Goal: Entertainment & Leisure: Consume media (video, audio)

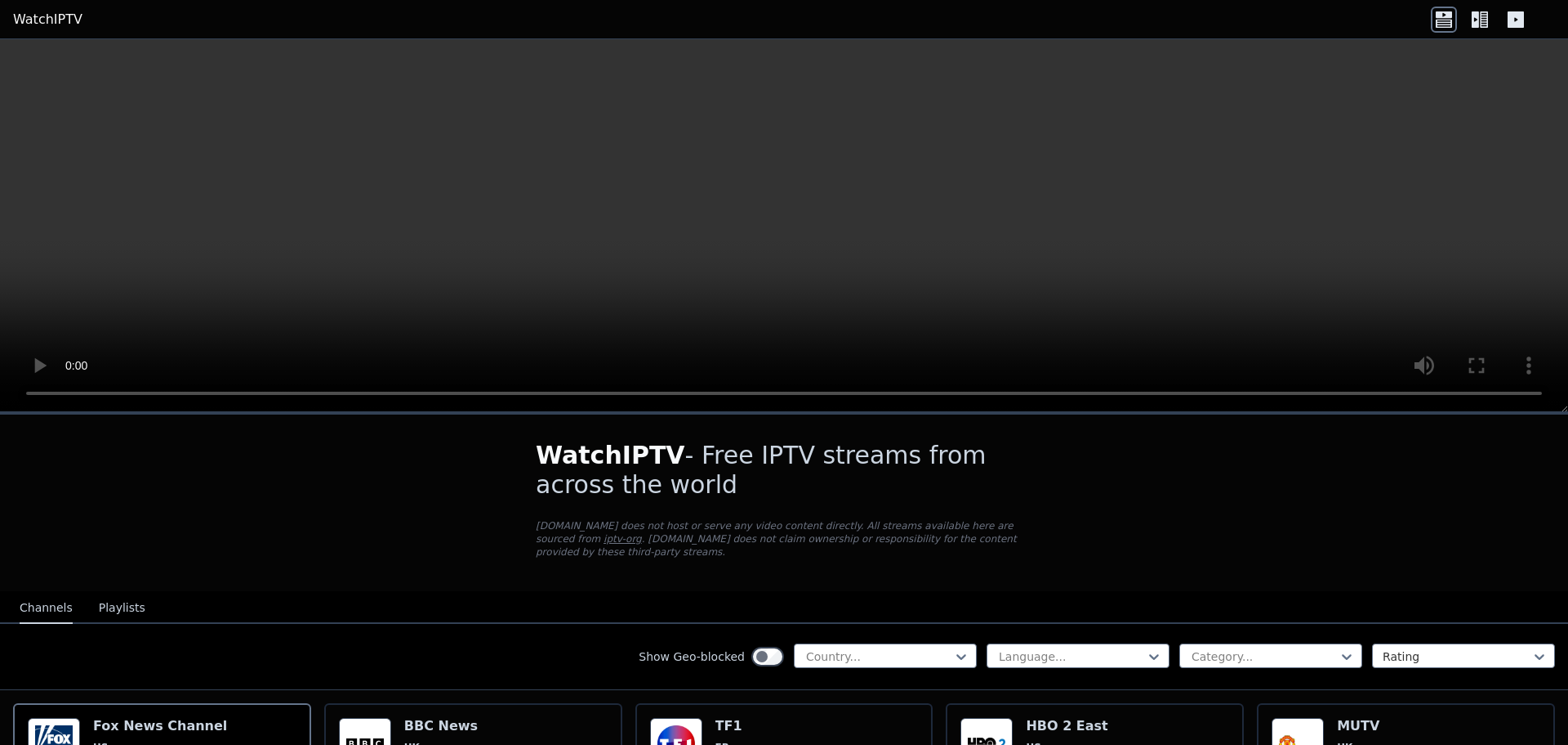
click at [104, 597] on button "Playlists" at bounding box center [122, 608] width 47 height 31
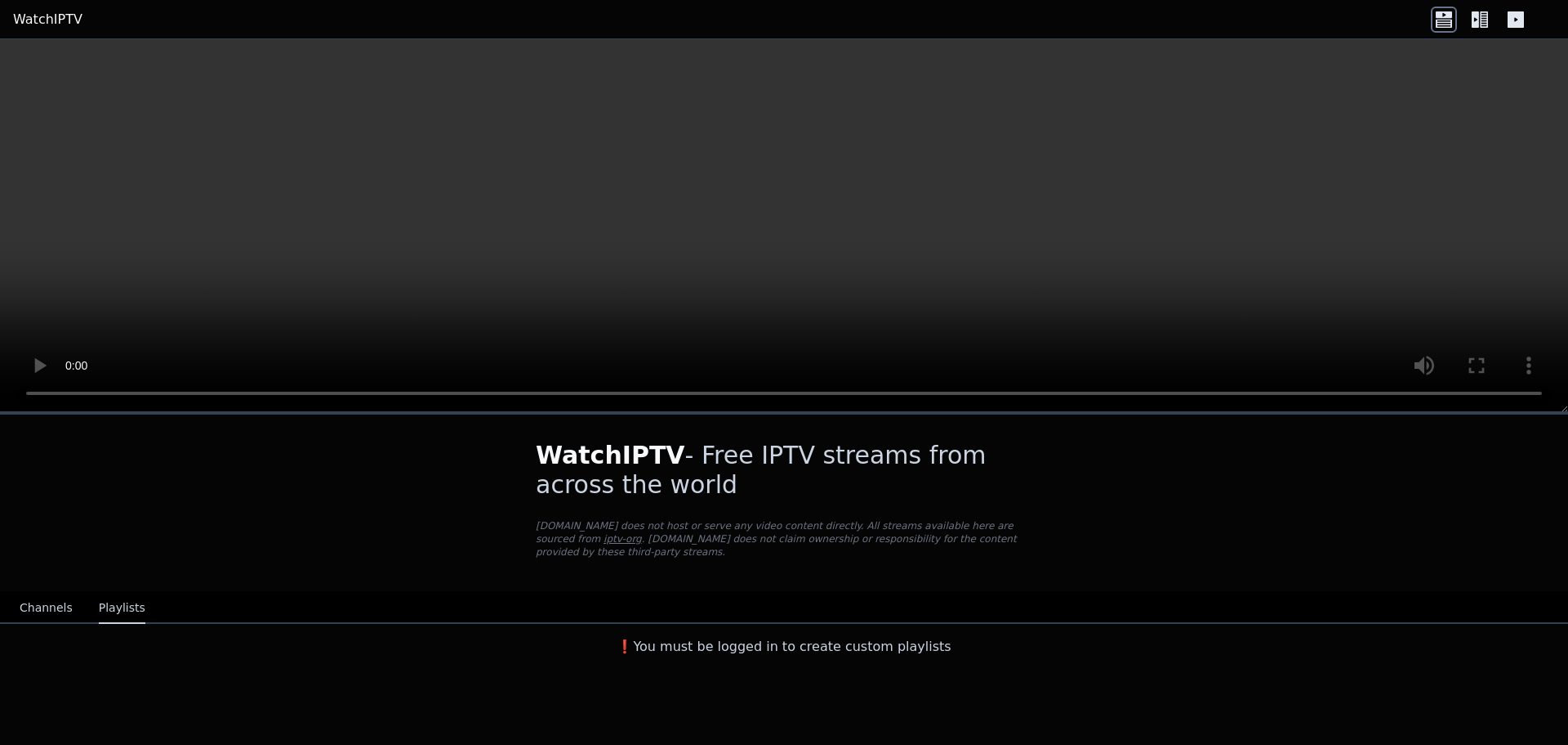
click at [50, 595] on button "Channels" at bounding box center [46, 608] width 53 height 31
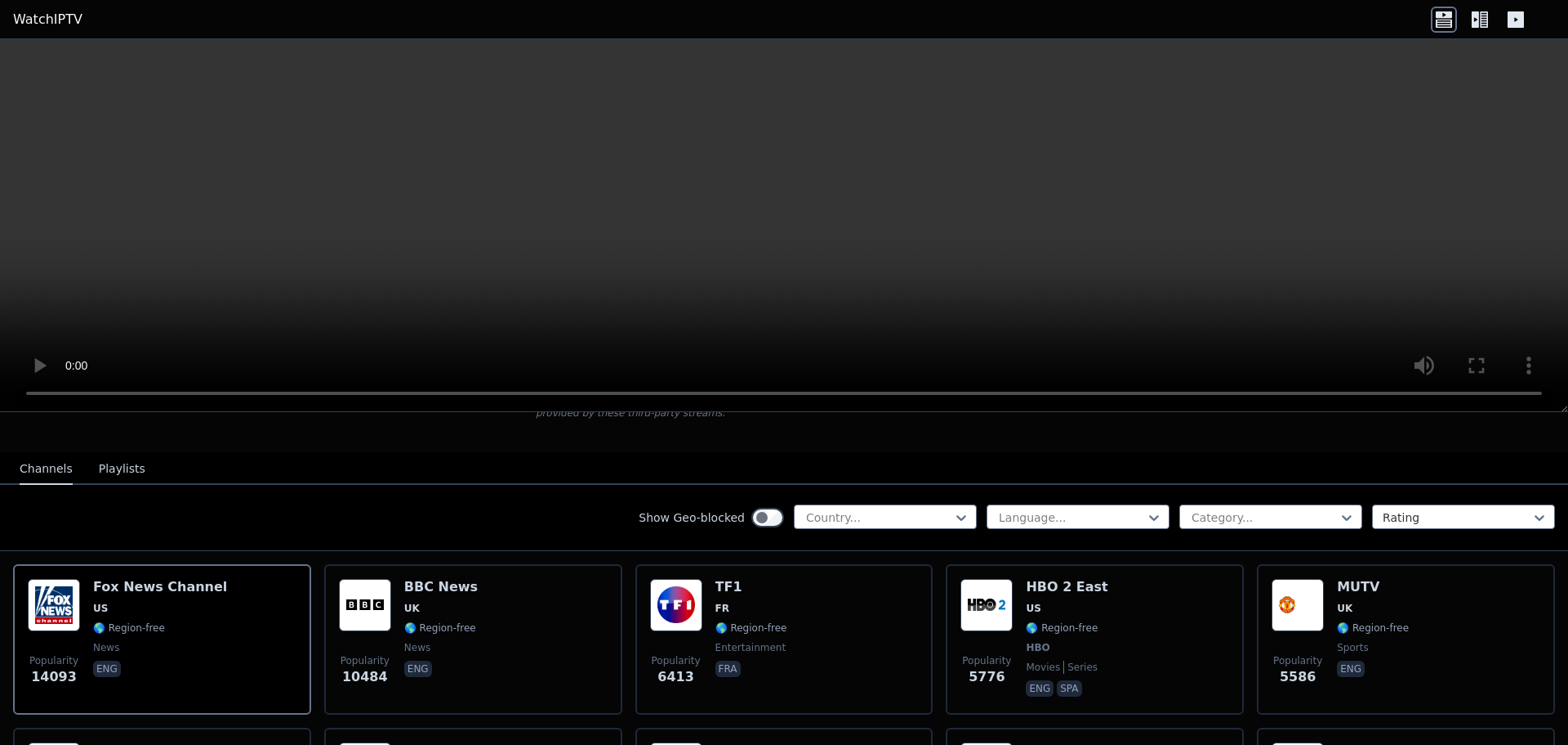
scroll to position [409, 0]
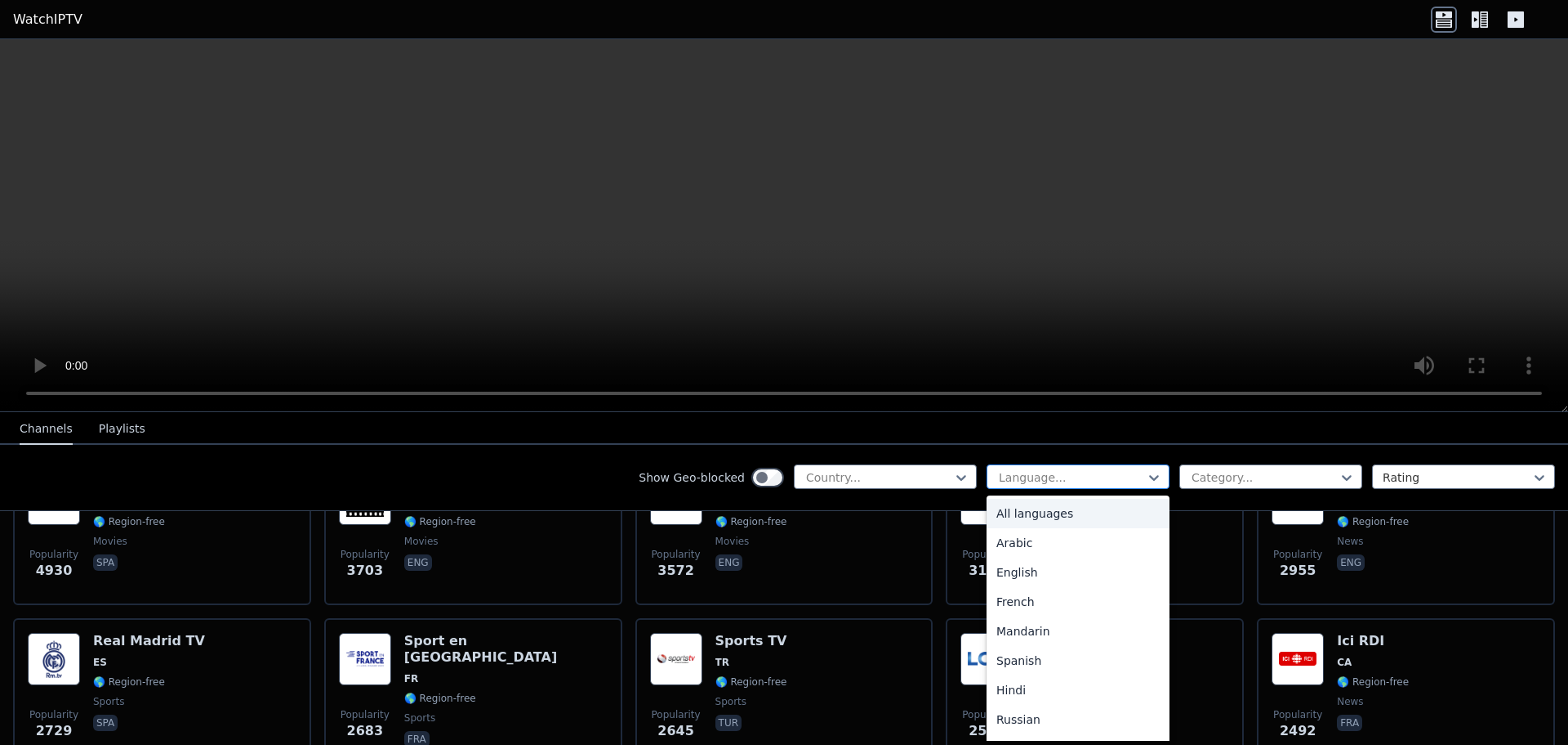
click at [1043, 479] on div at bounding box center [1071, 478] width 149 height 17
click at [1064, 550] on div "Mandarin" at bounding box center [1078, 549] width 183 height 29
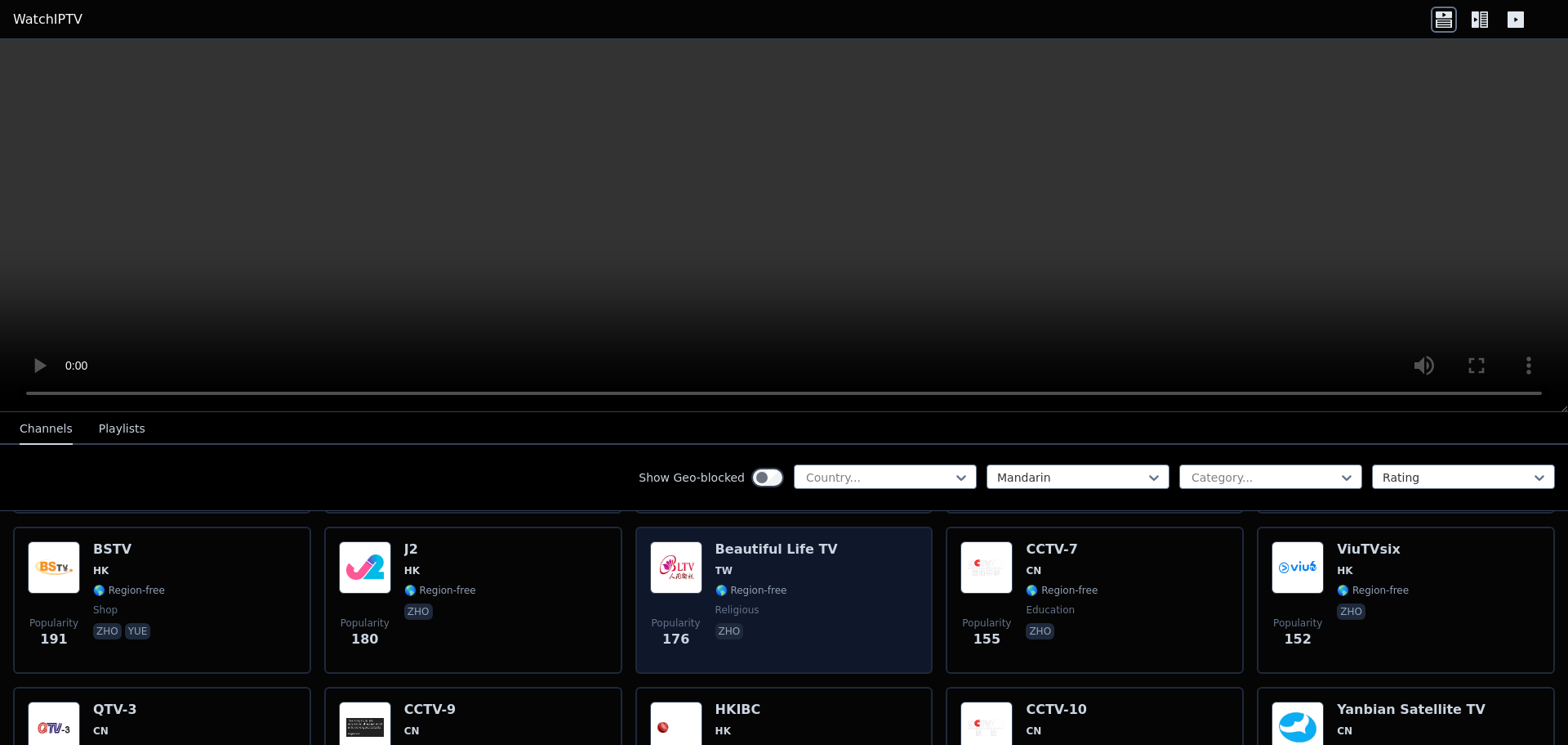
scroll to position [245, 0]
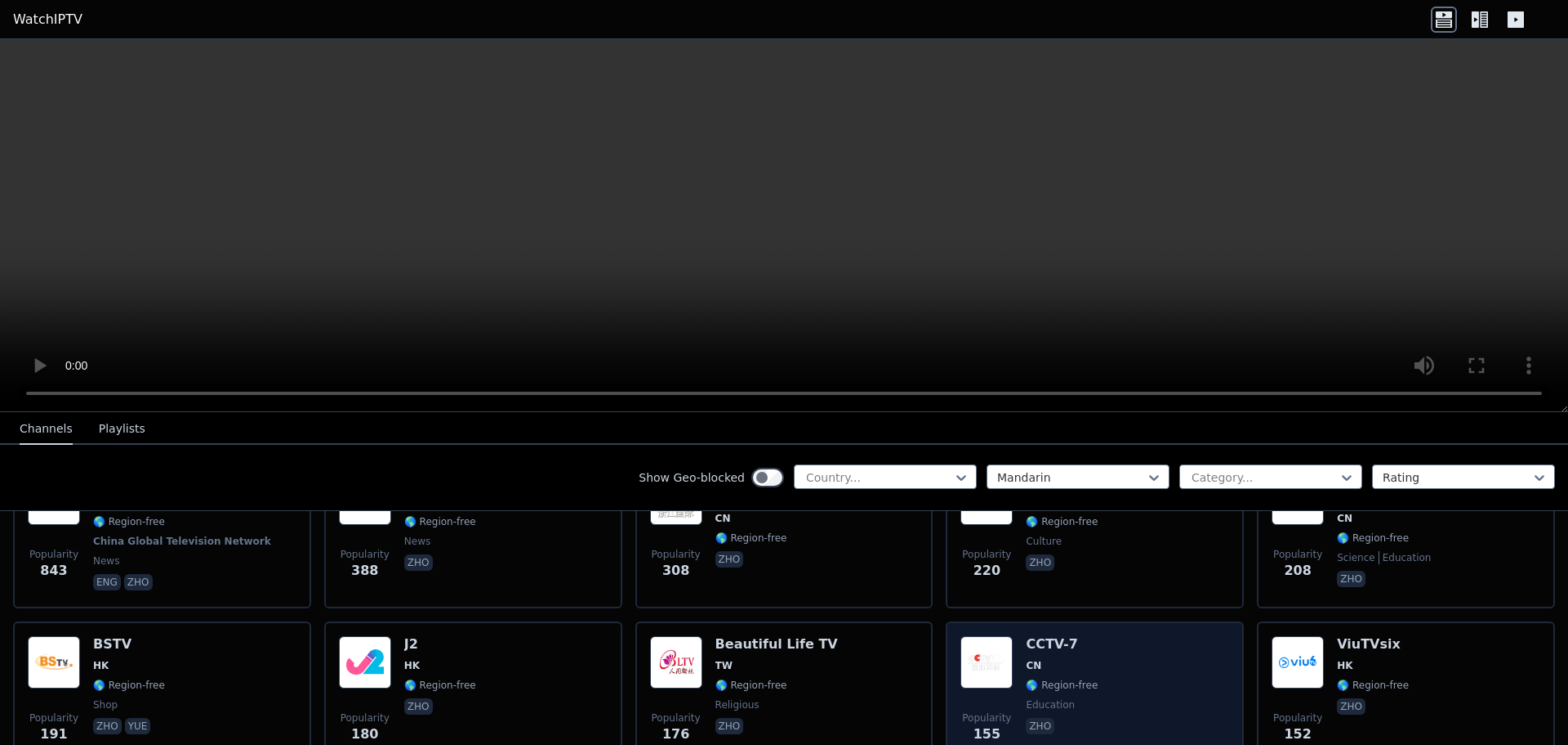
click at [1017, 649] on div "Popularity 155 CCTV-7 CN 🌎 Region-free education zho" at bounding box center [1094, 694] width 269 height 118
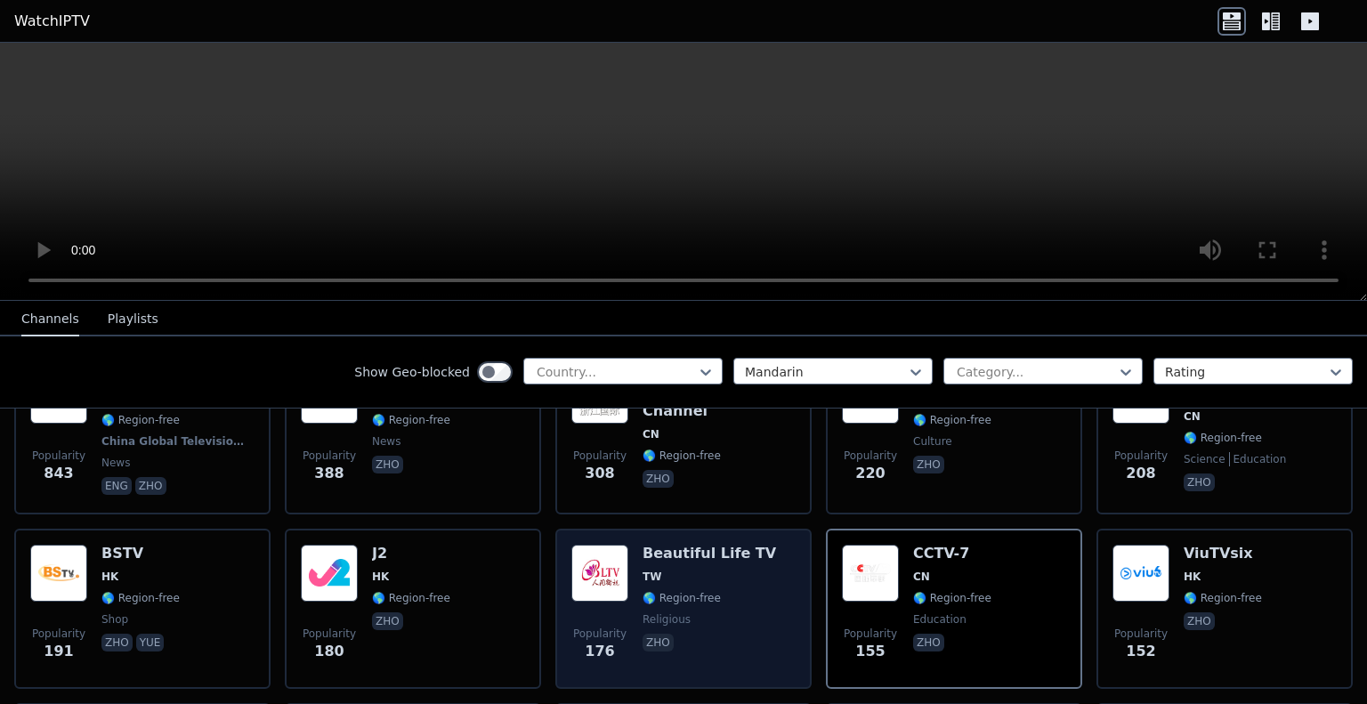
click at [642, 569] on div "Beautiful Life TV TW 🌎 Region-free religious zho" at bounding box center [708, 609] width 133 height 128
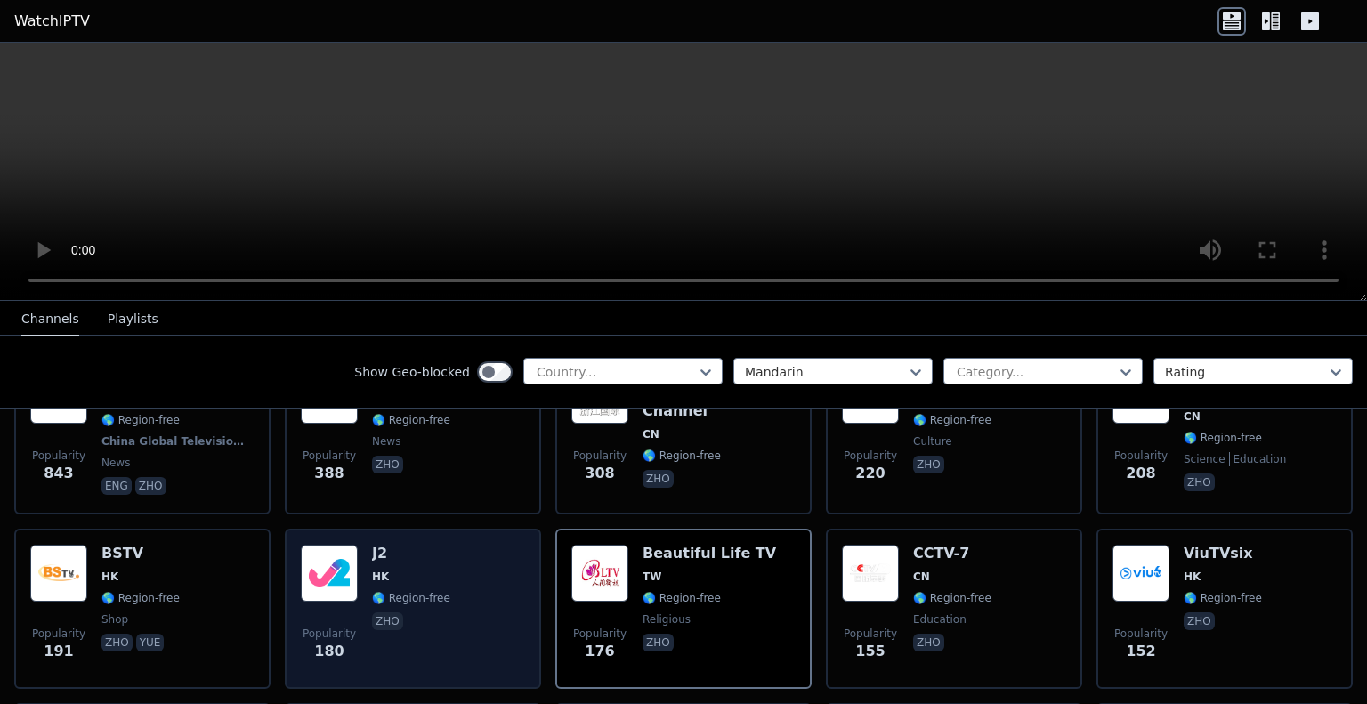
click at [465, 563] on div "Popularity 180 J2 HK 🌎 Region-free zho" at bounding box center [413, 609] width 224 height 128
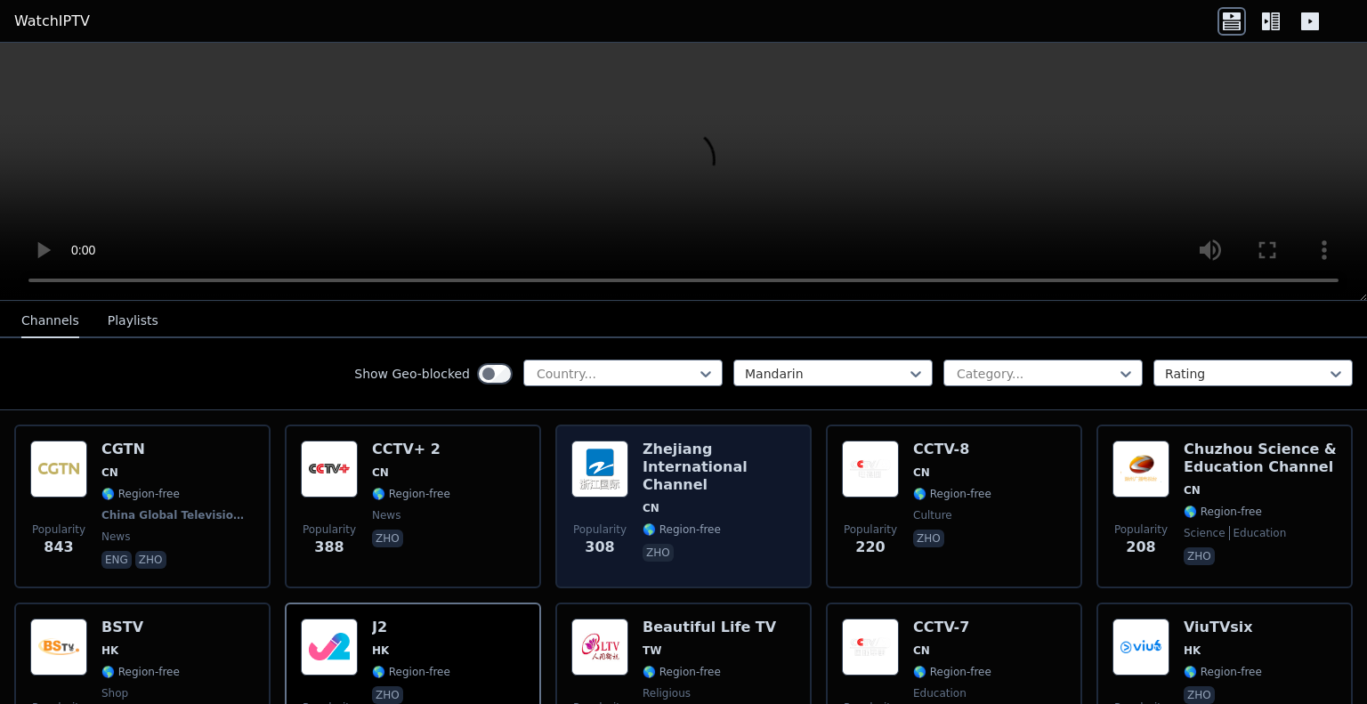
scroll to position [0, 0]
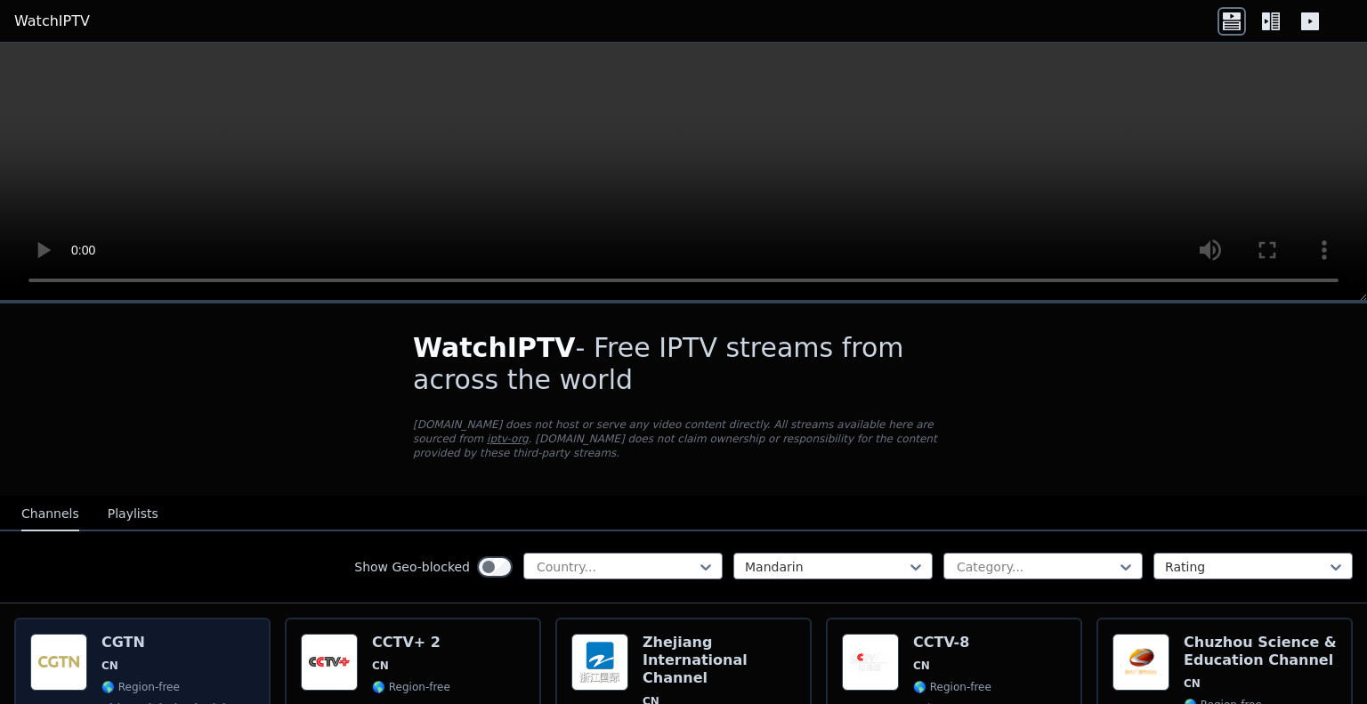
click at [189, 636] on div "CGTN CN 🌎 Region-free [GEOGRAPHIC_DATA] Global Television Network news eng zho" at bounding box center [177, 700] width 153 height 132
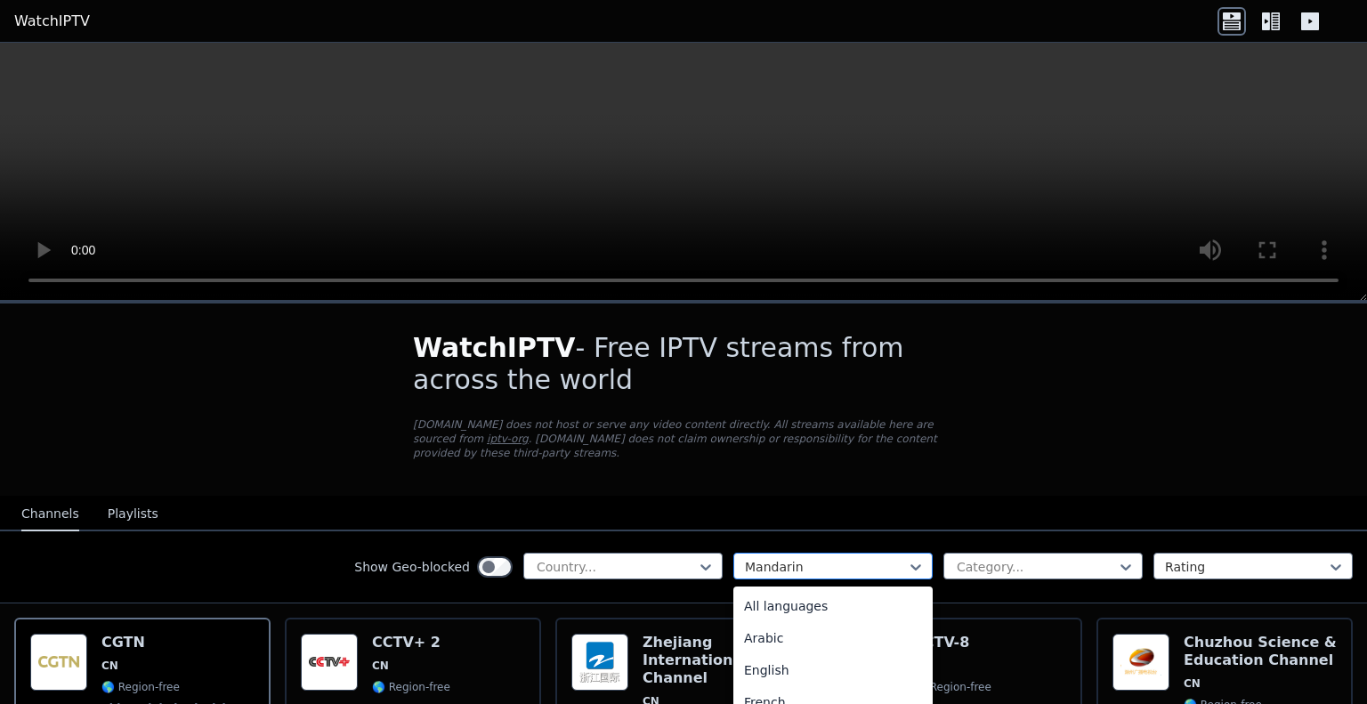
click at [745, 558] on div at bounding box center [826, 567] width 162 height 18
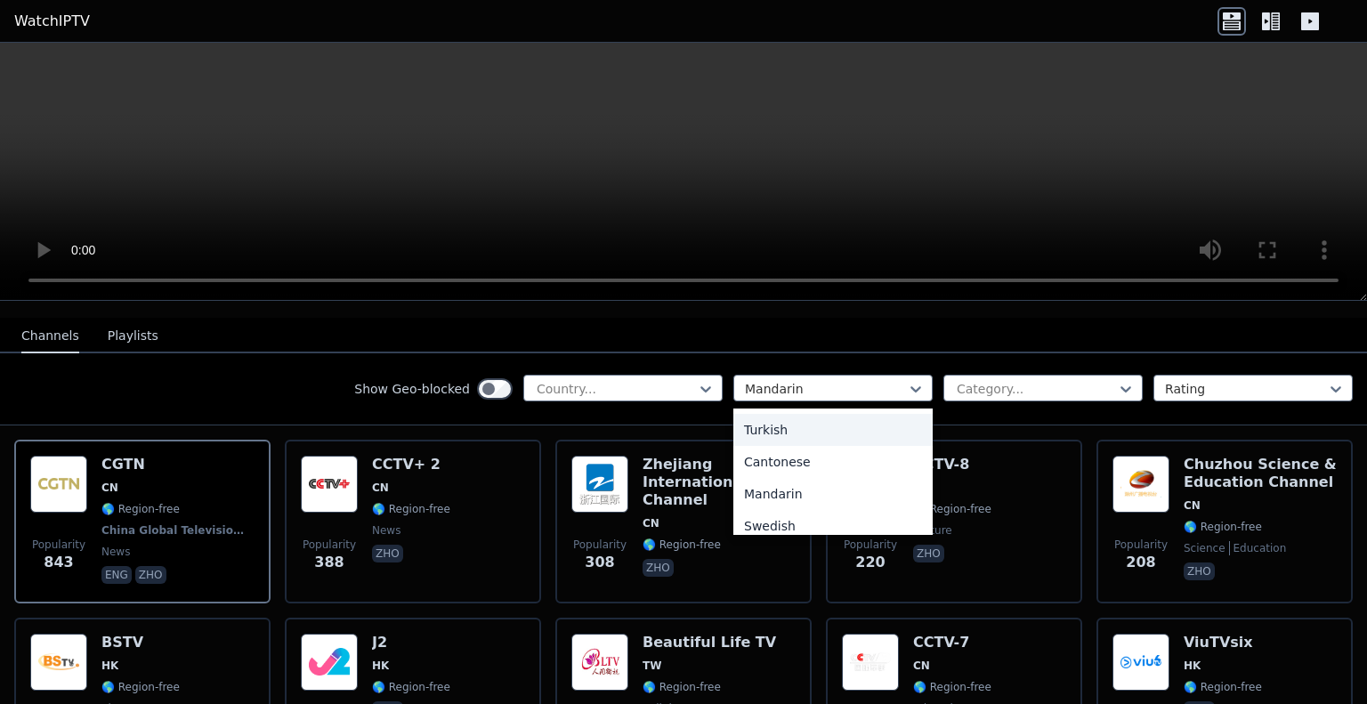
scroll to position [407, 0]
click at [811, 430] on div "Japanese" at bounding box center [832, 438] width 199 height 32
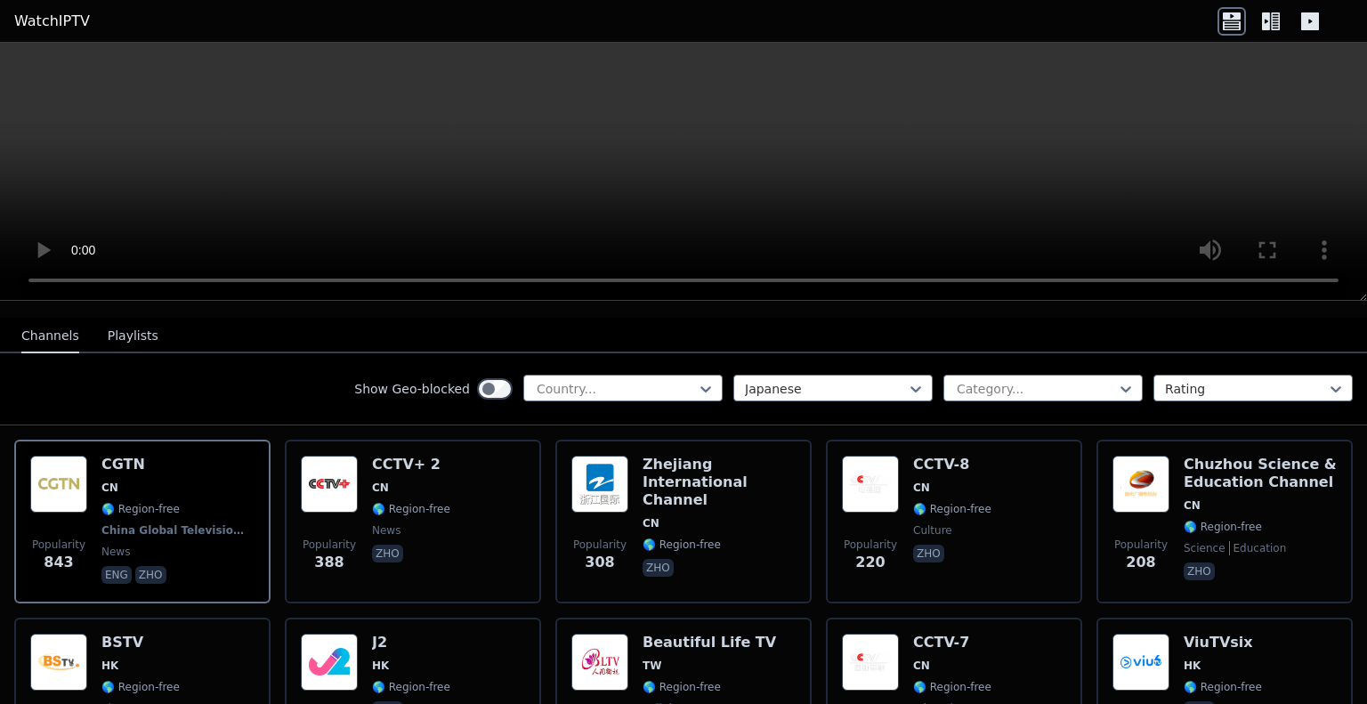
scroll to position [132, 0]
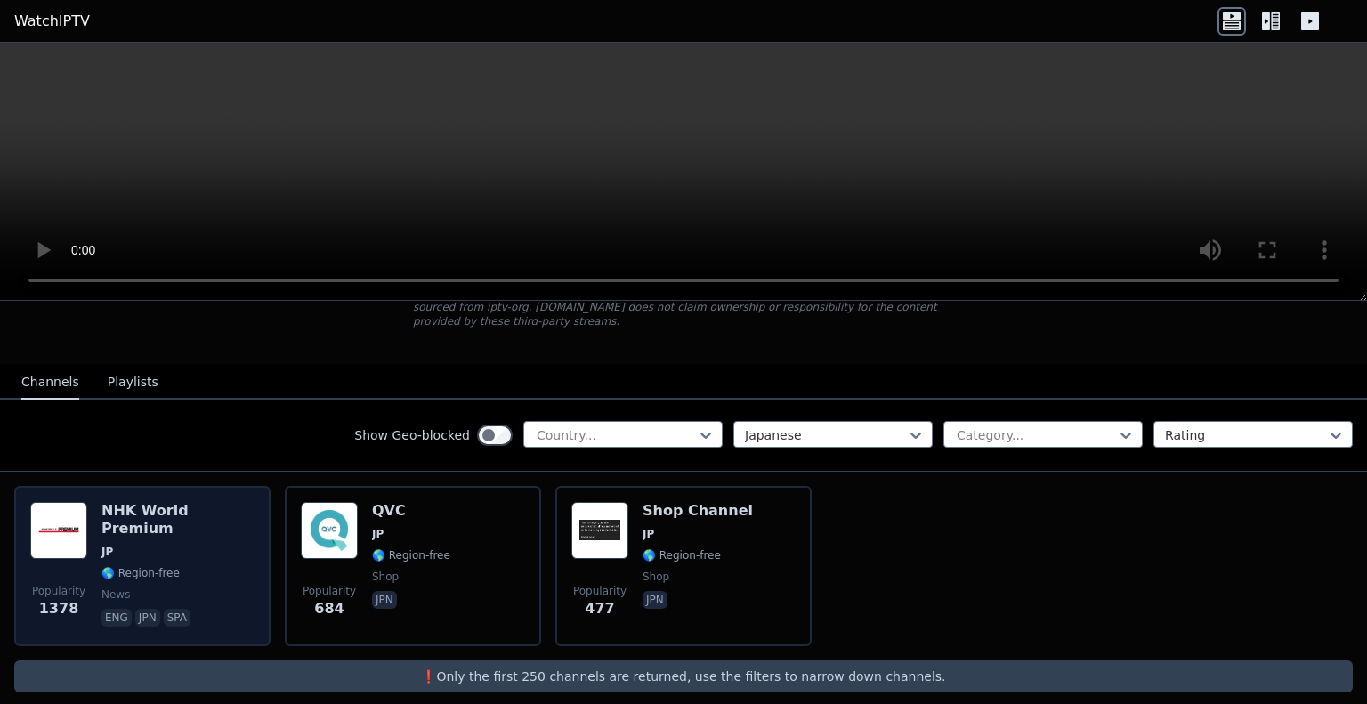
click at [197, 566] on span "🌎 Region-free" at bounding box center [177, 573] width 153 height 14
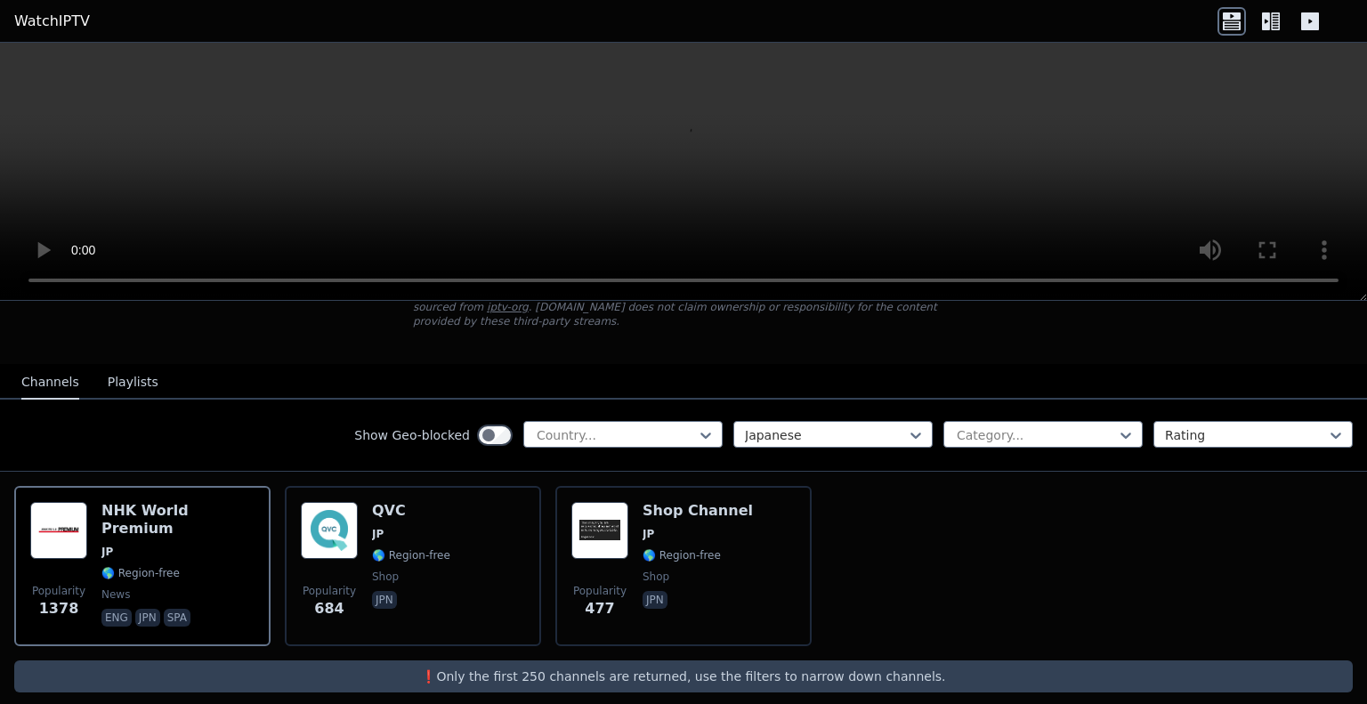
scroll to position [0, 0]
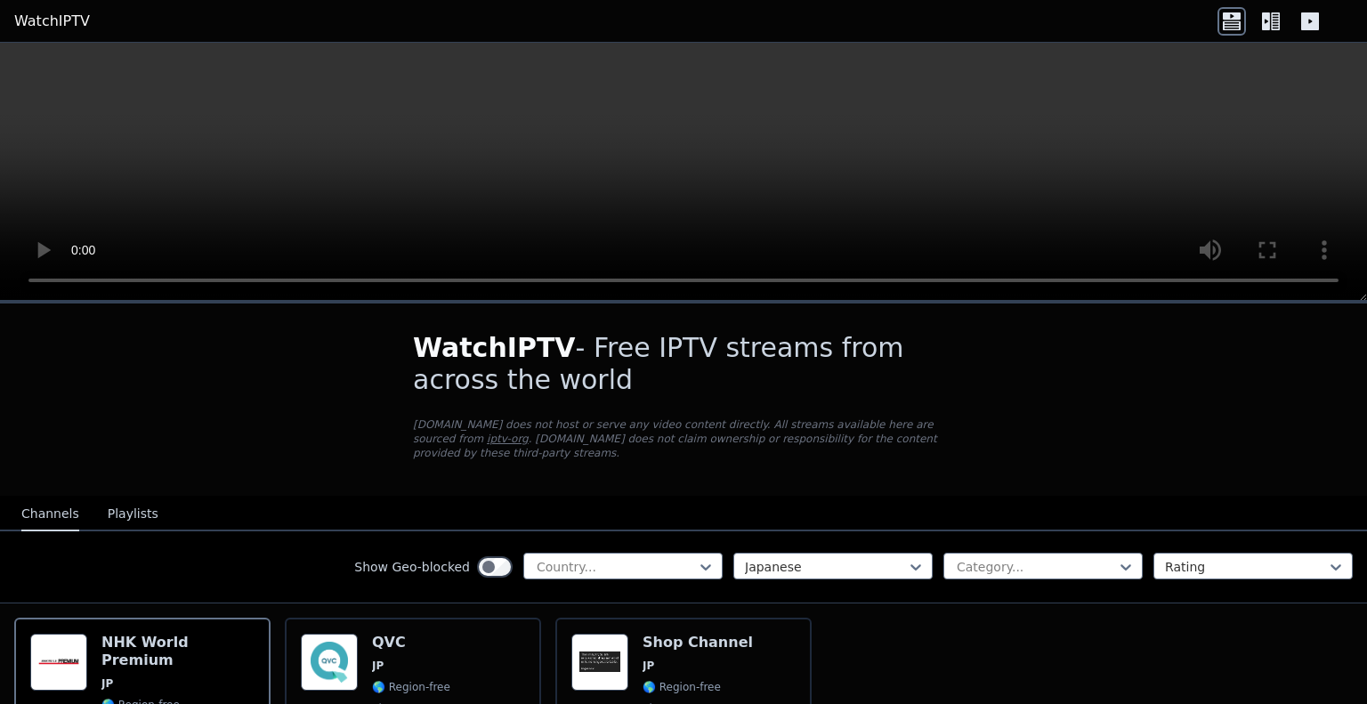
click at [138, 500] on button "Playlists" at bounding box center [133, 514] width 51 height 34
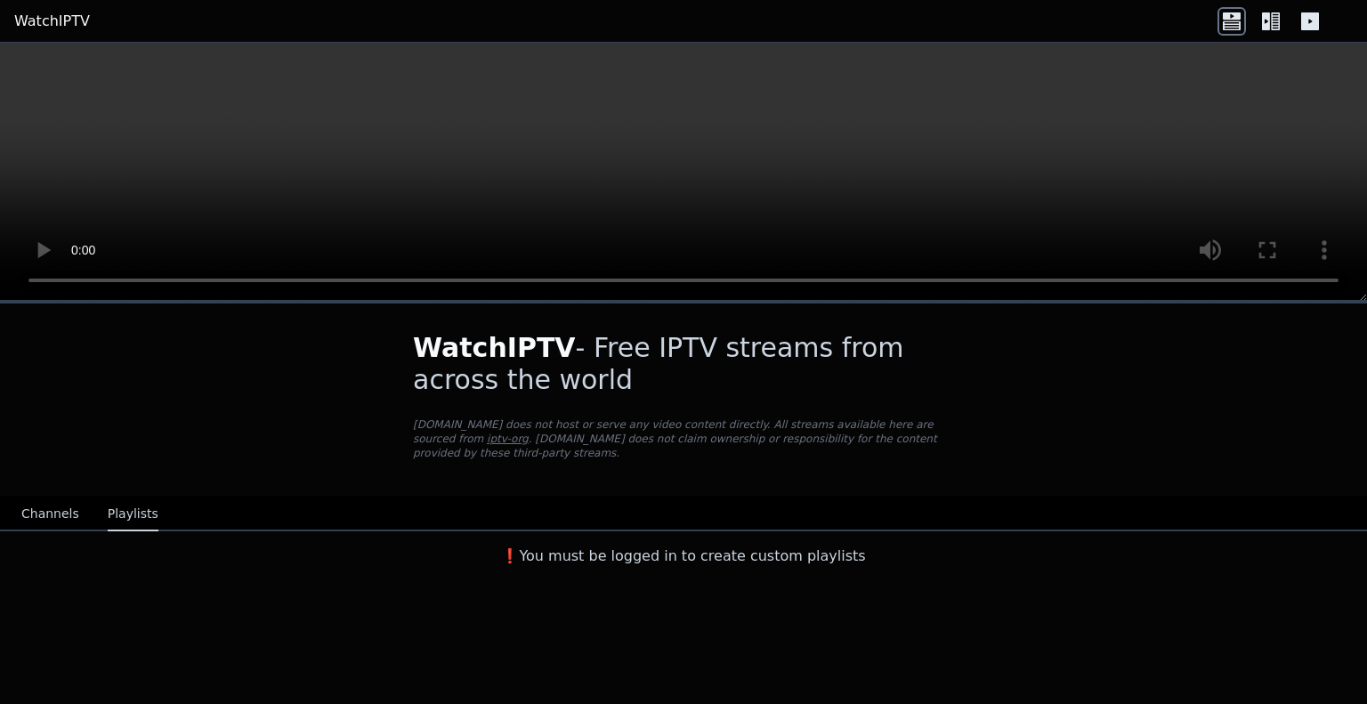
click at [70, 507] on button "Channels" at bounding box center [50, 514] width 58 height 34
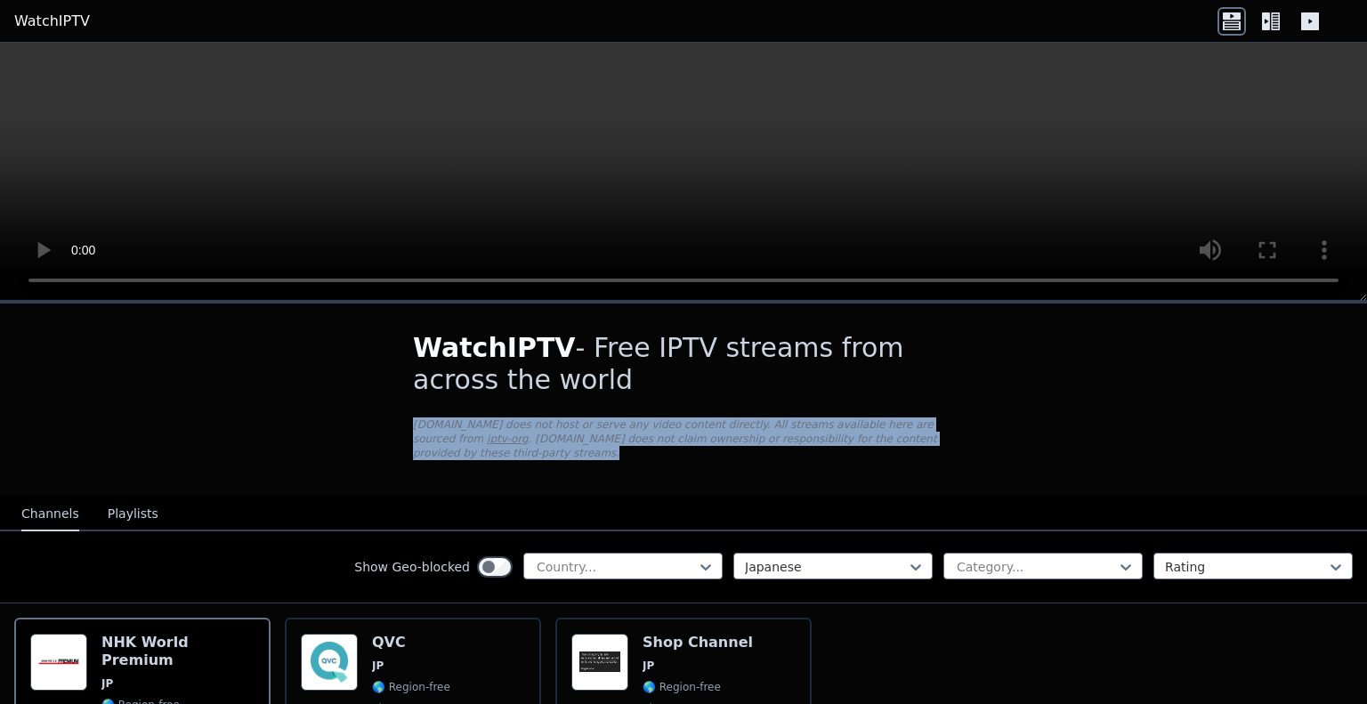
drag, startPoint x: 396, startPoint y: 426, endPoint x: 955, endPoint y: 448, distance: 559.2
click at [955, 448] on div "WatchIPTV - Free IPTV streams from across the world [DOMAIN_NAME] does not host…" at bounding box center [683, 399] width 598 height 192
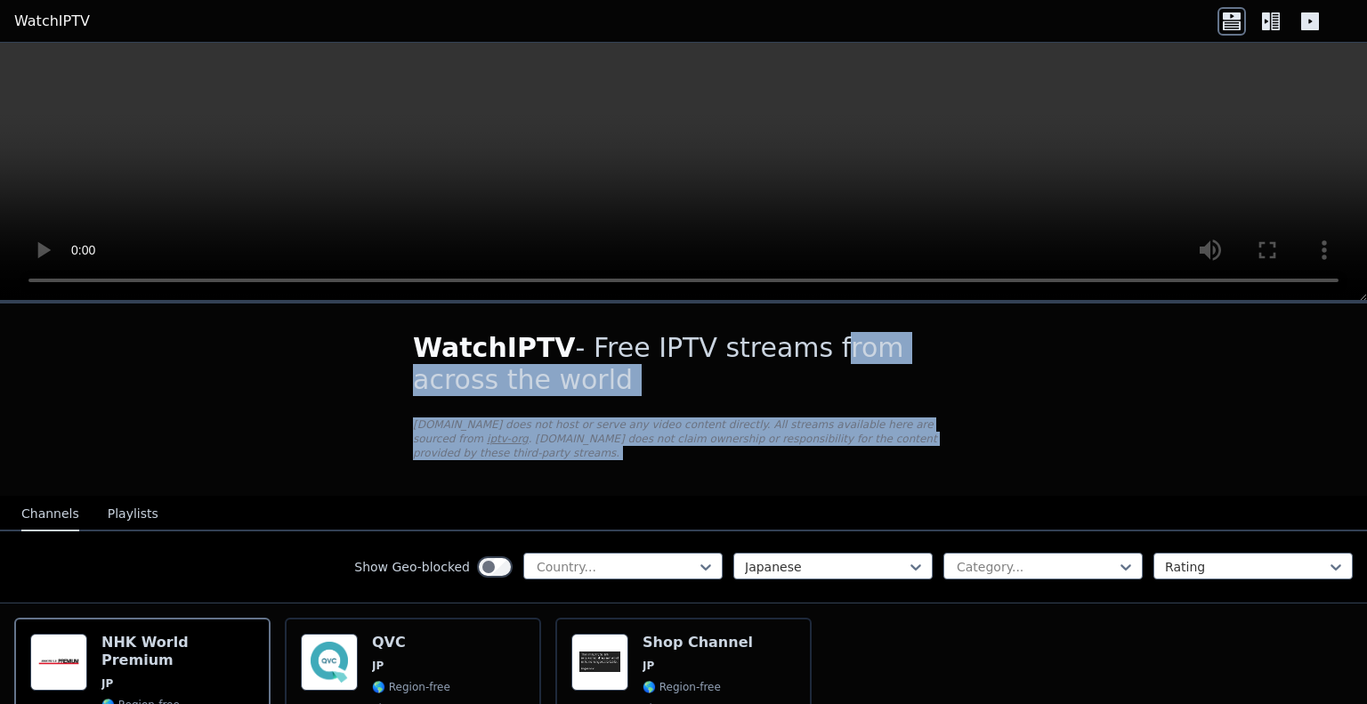
drag, startPoint x: 955, startPoint y: 448, endPoint x: 783, endPoint y: 348, distance: 198.5
click at [783, 348] on div "WatchIPTV - Free IPTV streams from across the world [DOMAIN_NAME] does not host…" at bounding box center [683, 399] width 598 height 192
click at [783, 348] on h1 "WatchIPTV - Free IPTV streams from across the world" at bounding box center [683, 364] width 541 height 64
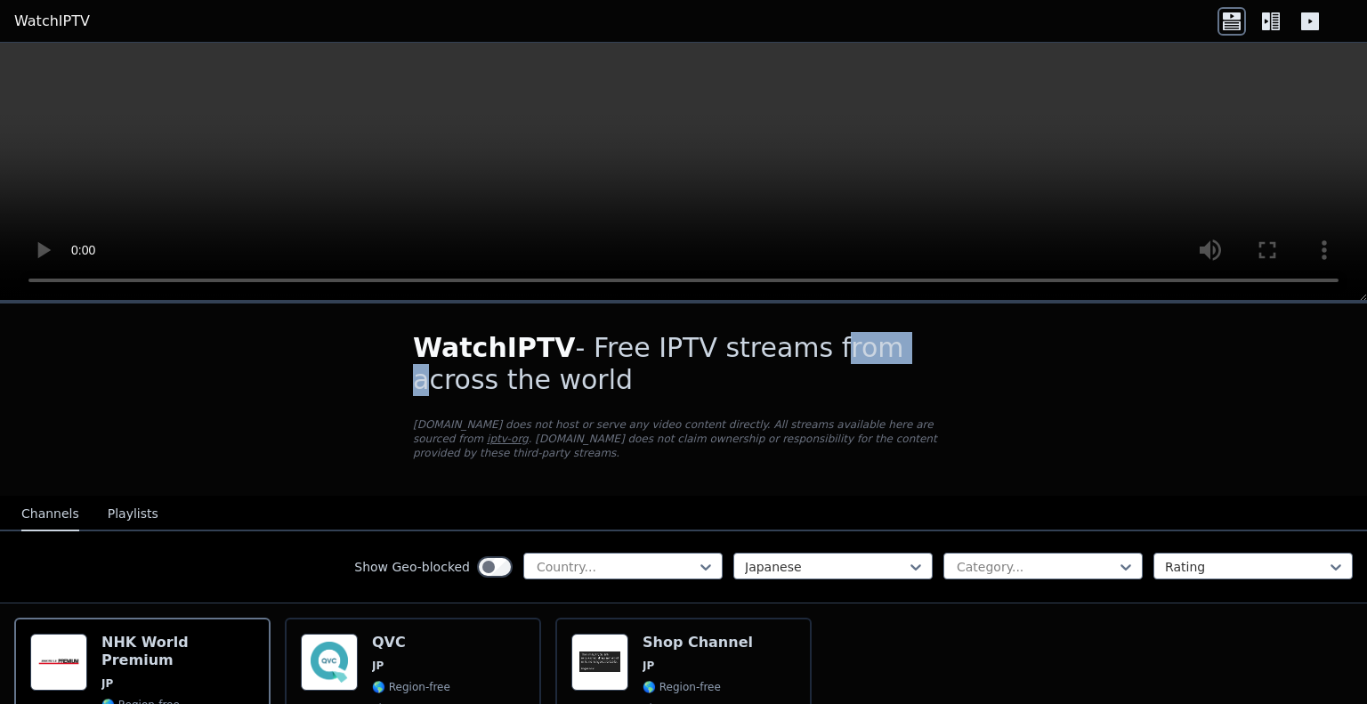
click at [783, 348] on h1 "WatchIPTV - Free IPTV streams from across the world" at bounding box center [683, 364] width 541 height 64
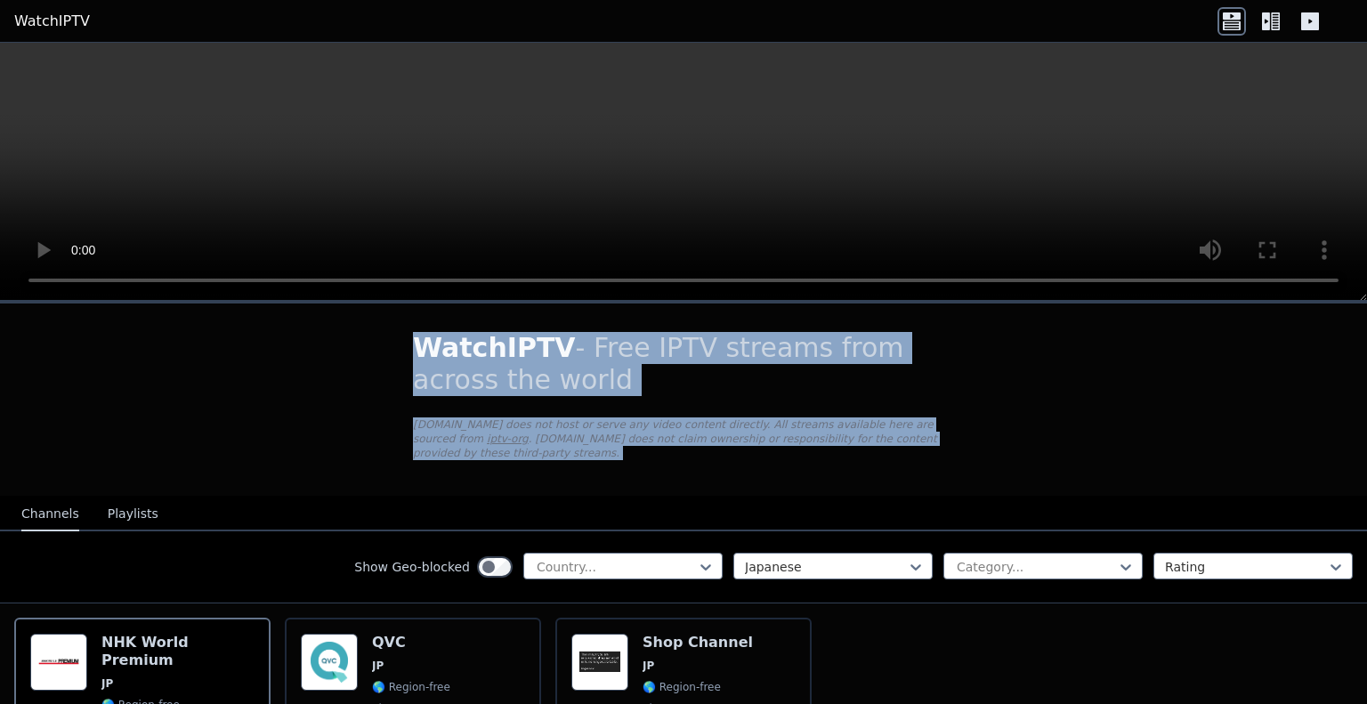
drag, startPoint x: 783, startPoint y: 348, endPoint x: 726, endPoint y: 448, distance: 114.8
click at [726, 448] on div "WatchIPTV - Free IPTV streams from across the world [DOMAIN_NAME] does not host…" at bounding box center [683, 399] width 598 height 192
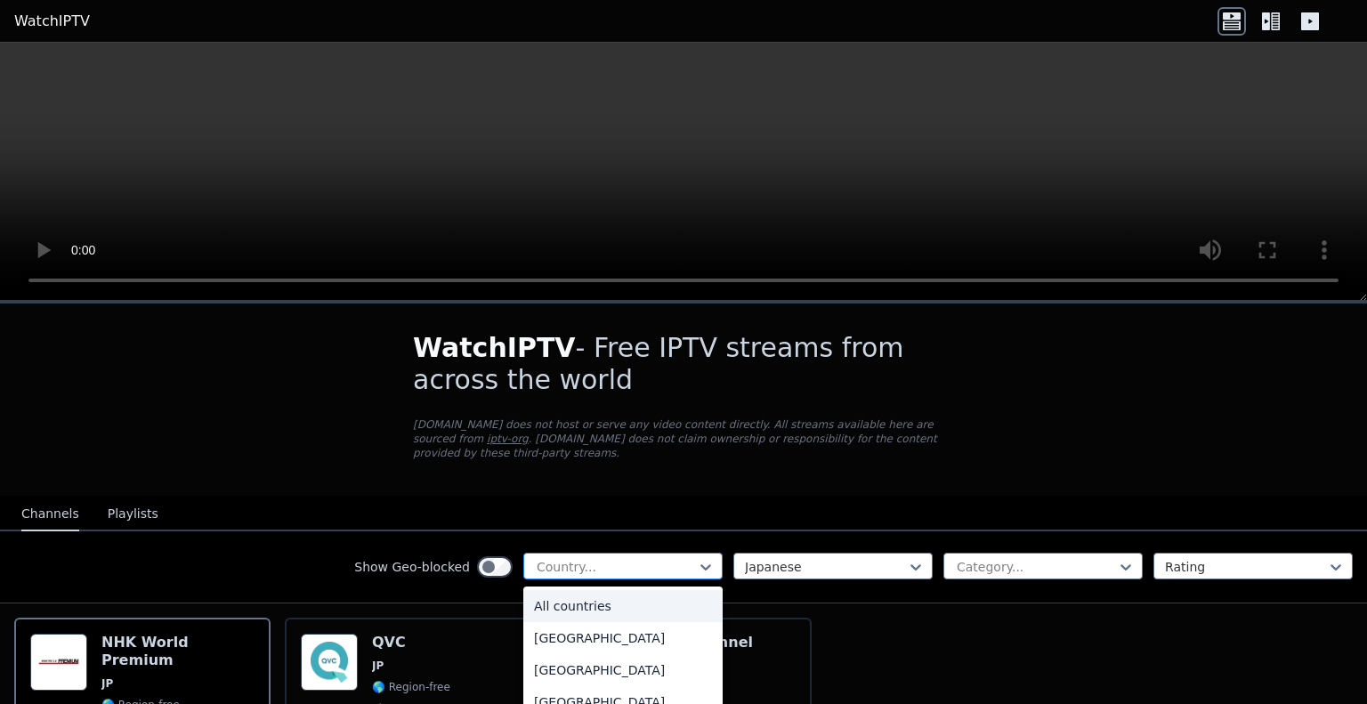
click at [650, 558] on div at bounding box center [616, 567] width 162 height 18
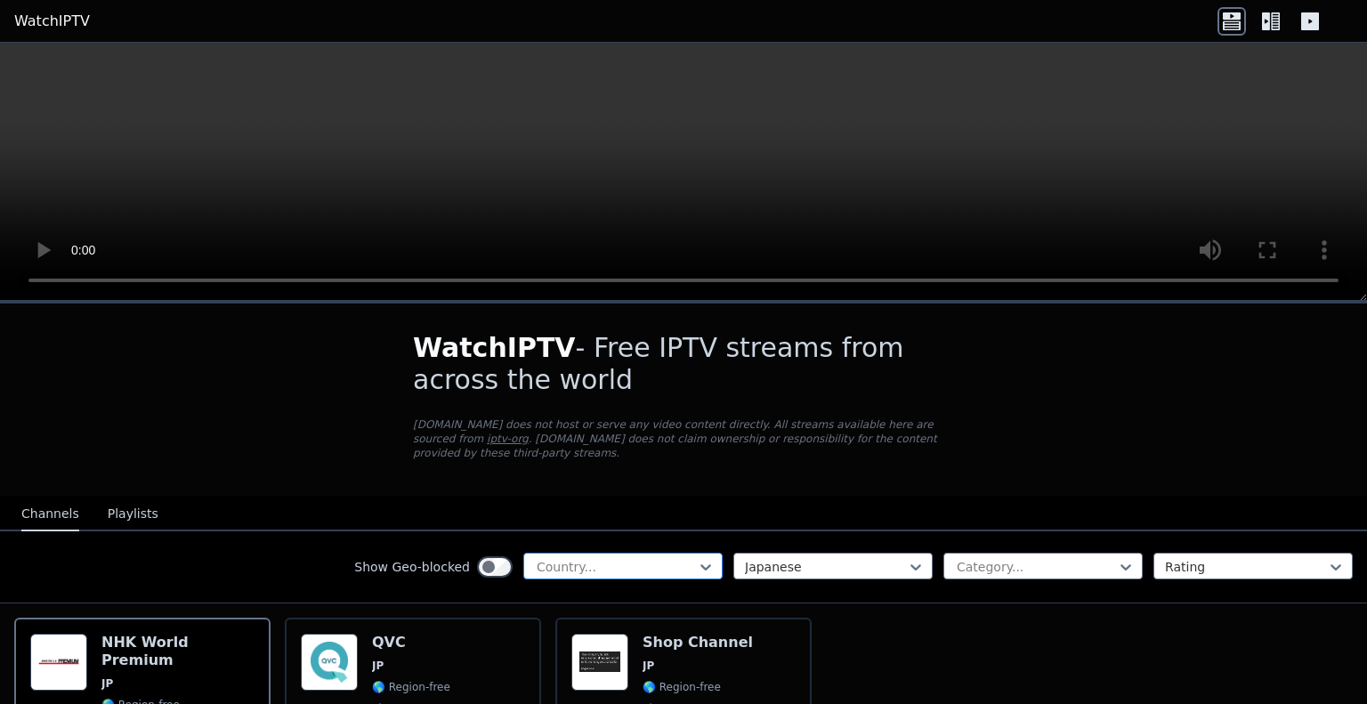
click at [650, 558] on div at bounding box center [616, 567] width 162 height 18
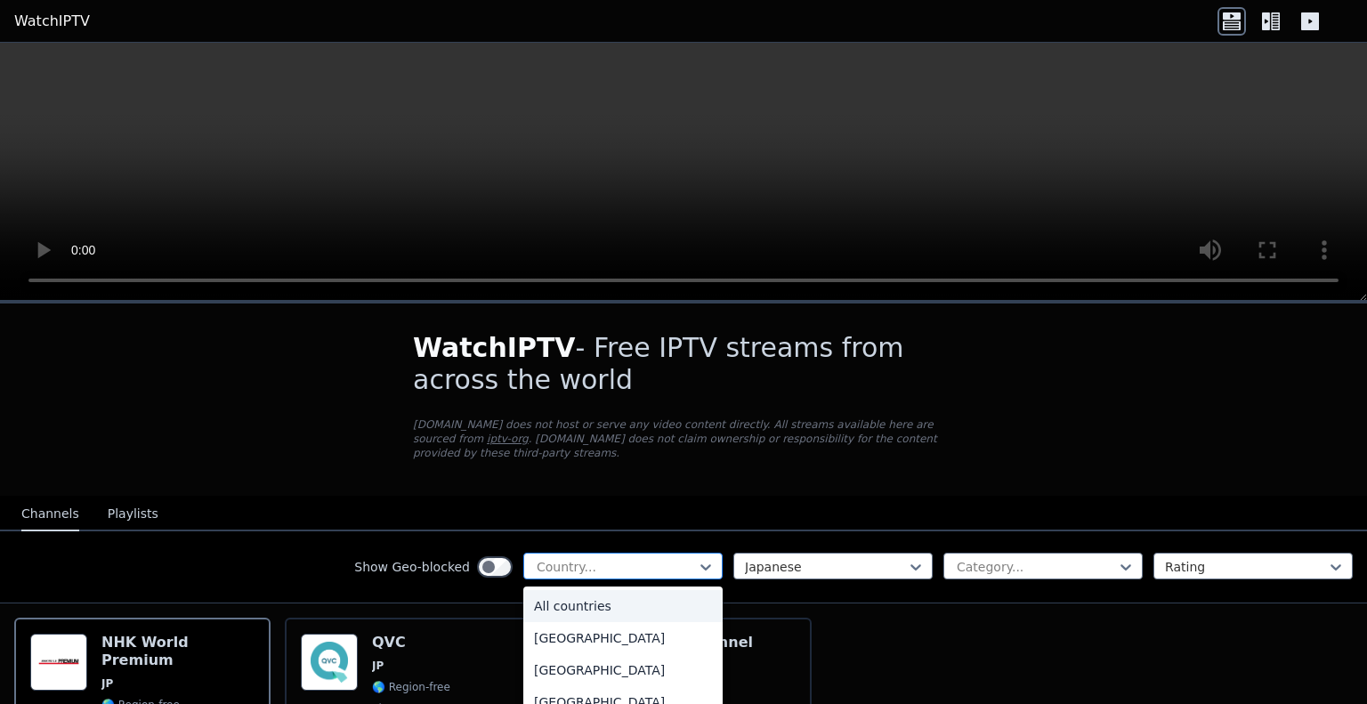
click at [650, 558] on div at bounding box center [616, 567] width 162 height 18
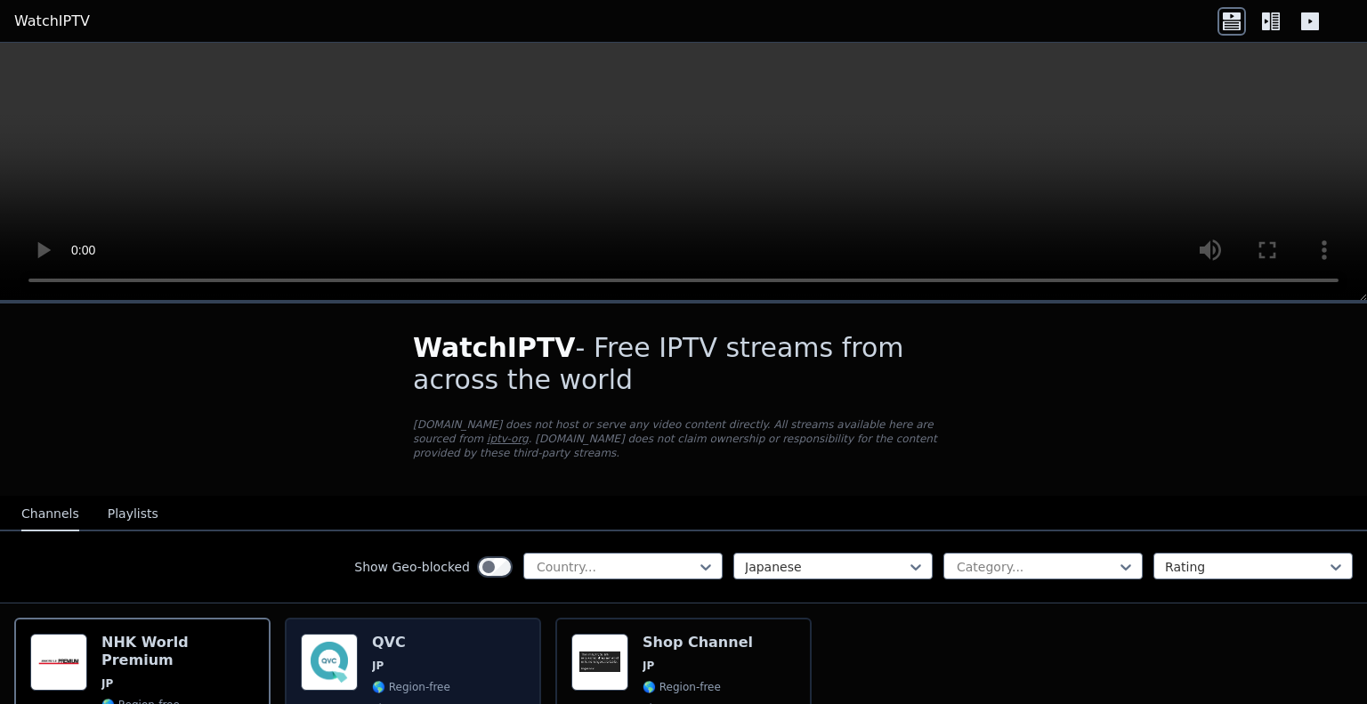
click at [384, 637] on div "QVC JP 🌎 Region-free shop jpn" at bounding box center [411, 698] width 78 height 128
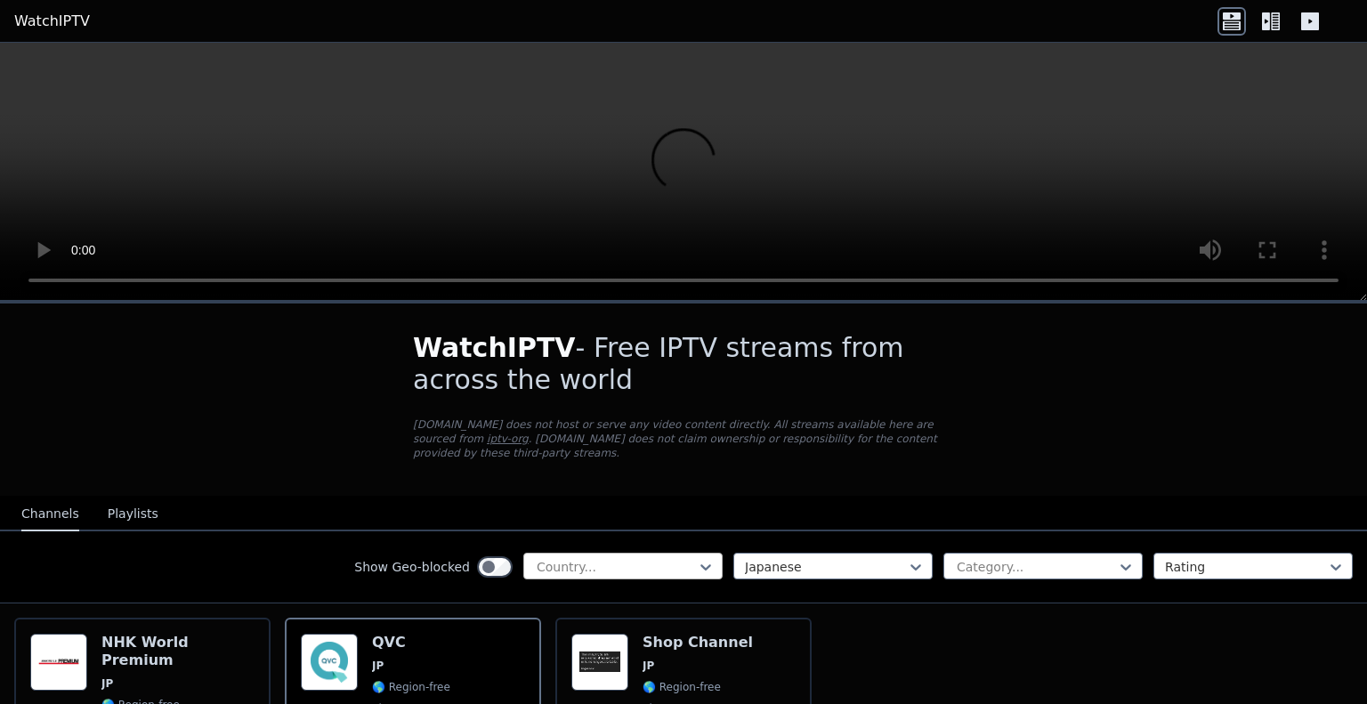
click at [609, 558] on div at bounding box center [616, 567] width 162 height 18
click at [63, 28] on link "WatchIPTV" at bounding box center [52, 21] width 76 height 21
